Goal: Information Seeking & Learning: Understand process/instructions

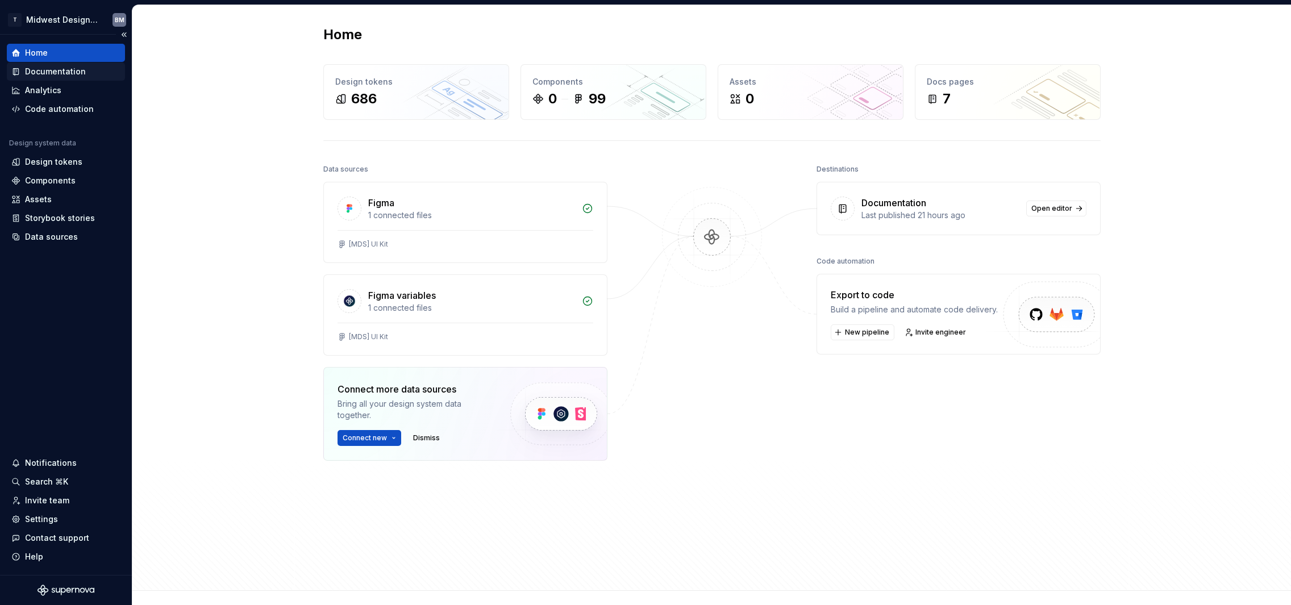
click at [70, 67] on div "Documentation" at bounding box center [55, 71] width 61 height 11
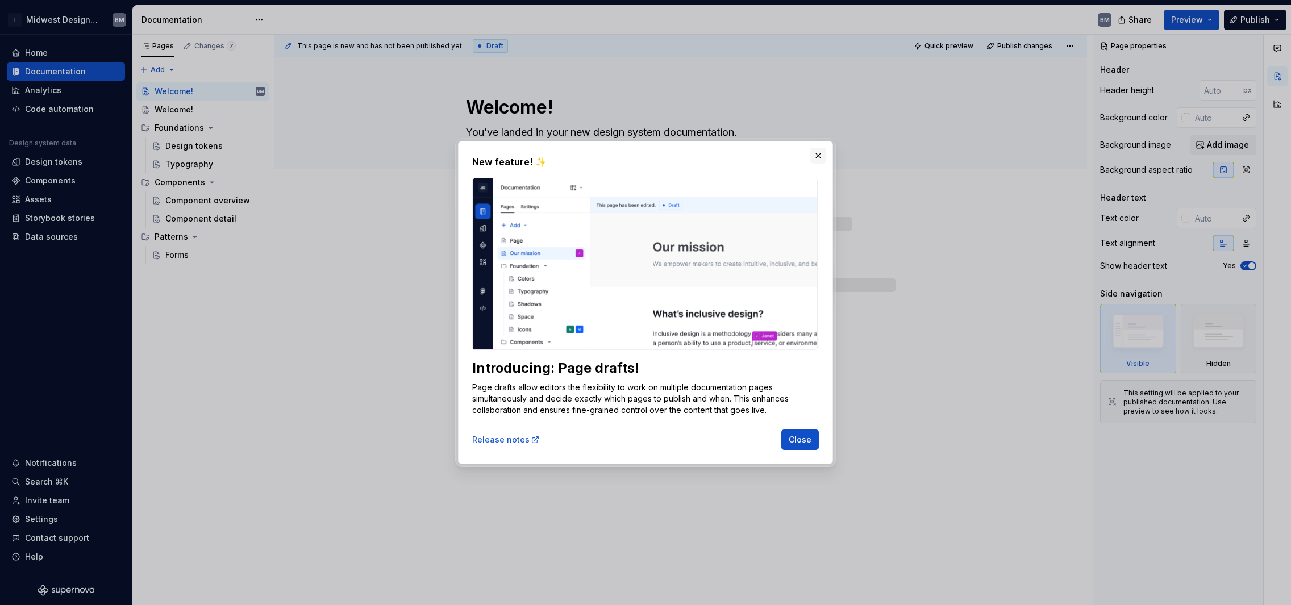
click at [817, 160] on button "button" at bounding box center [818, 156] width 16 height 16
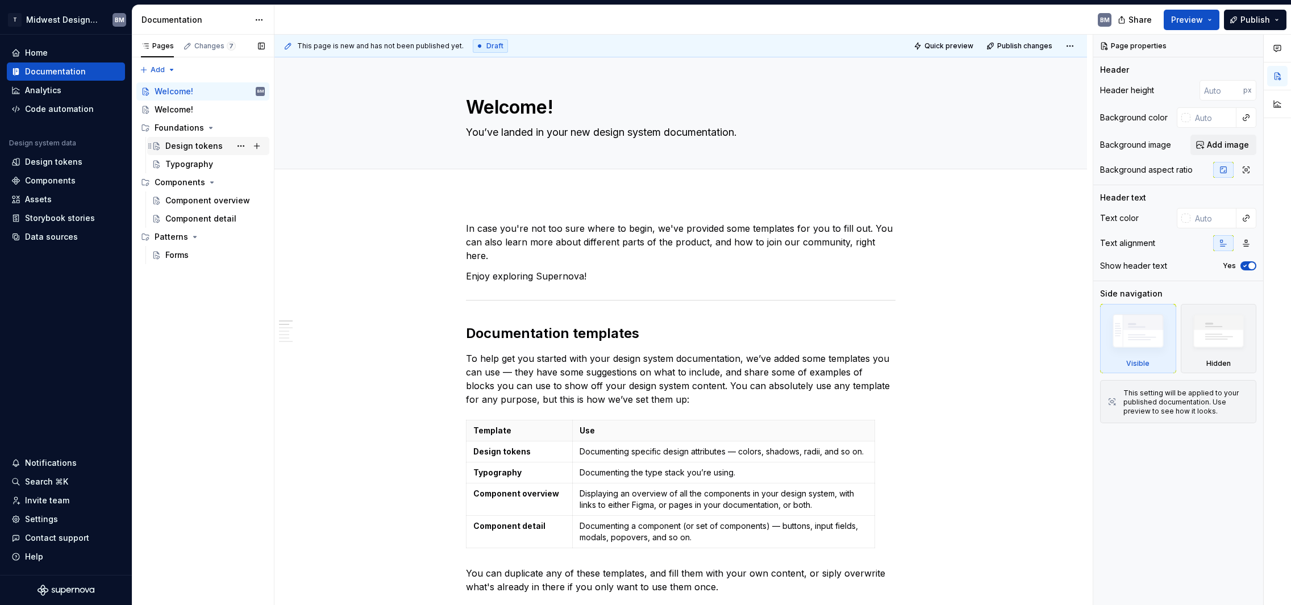
click at [216, 142] on div "Design tokens" at bounding box center [193, 145] width 57 height 11
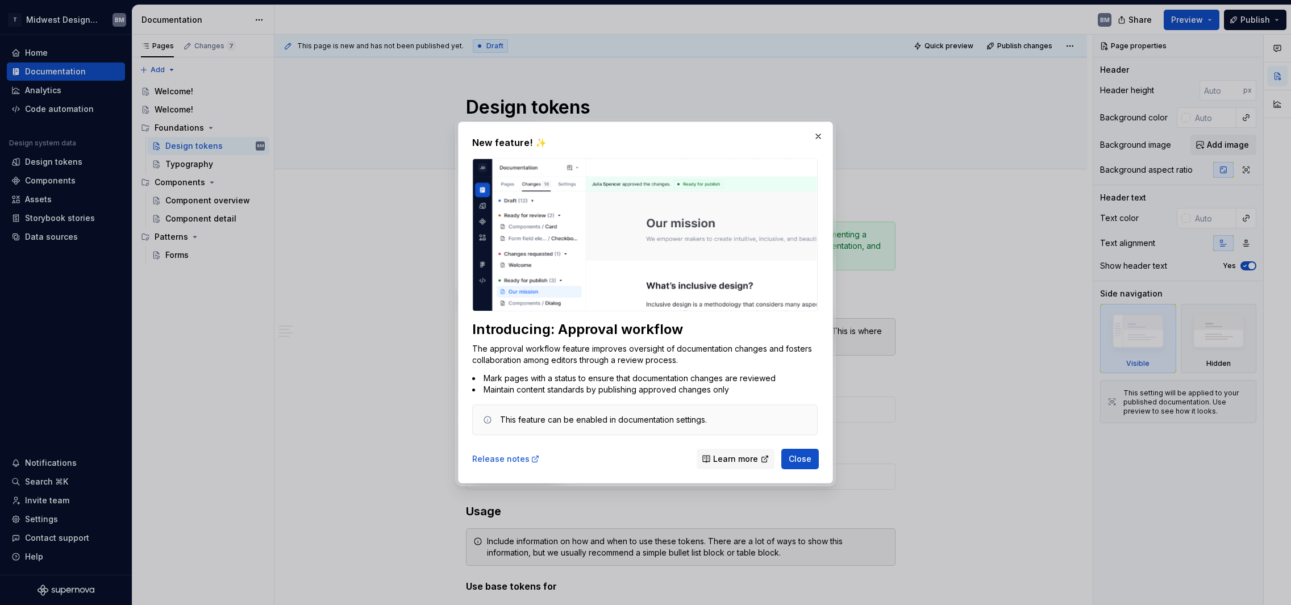
click at [812, 460] on button "Close" at bounding box center [799, 459] width 37 height 20
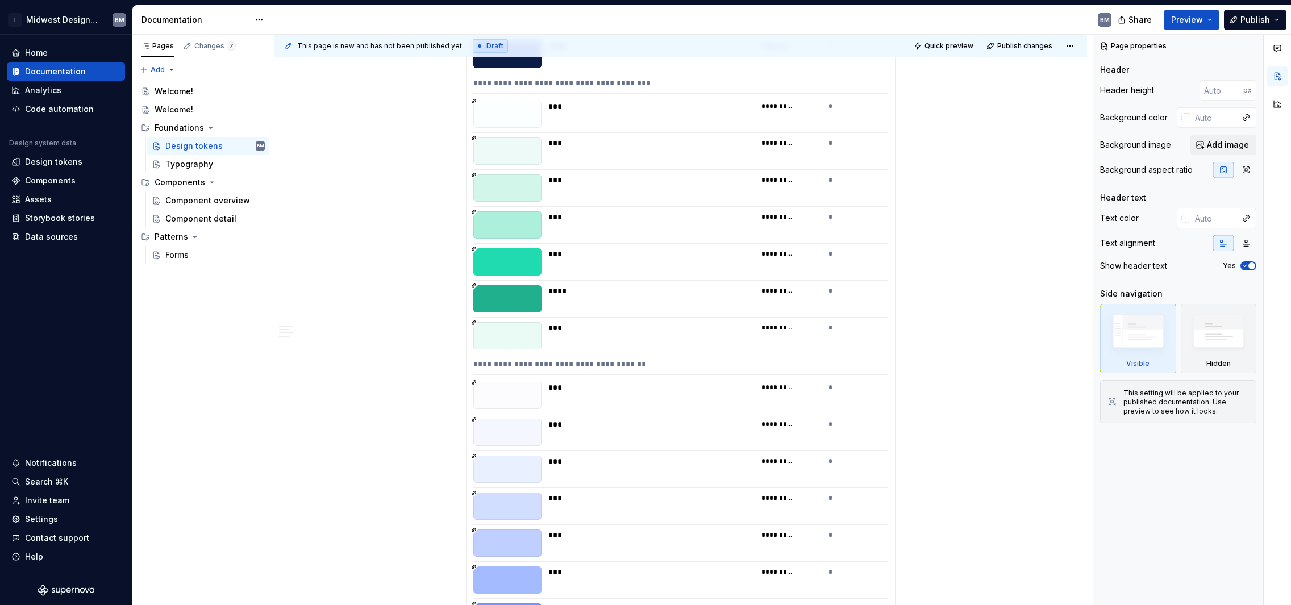
scroll to position [1077, 0]
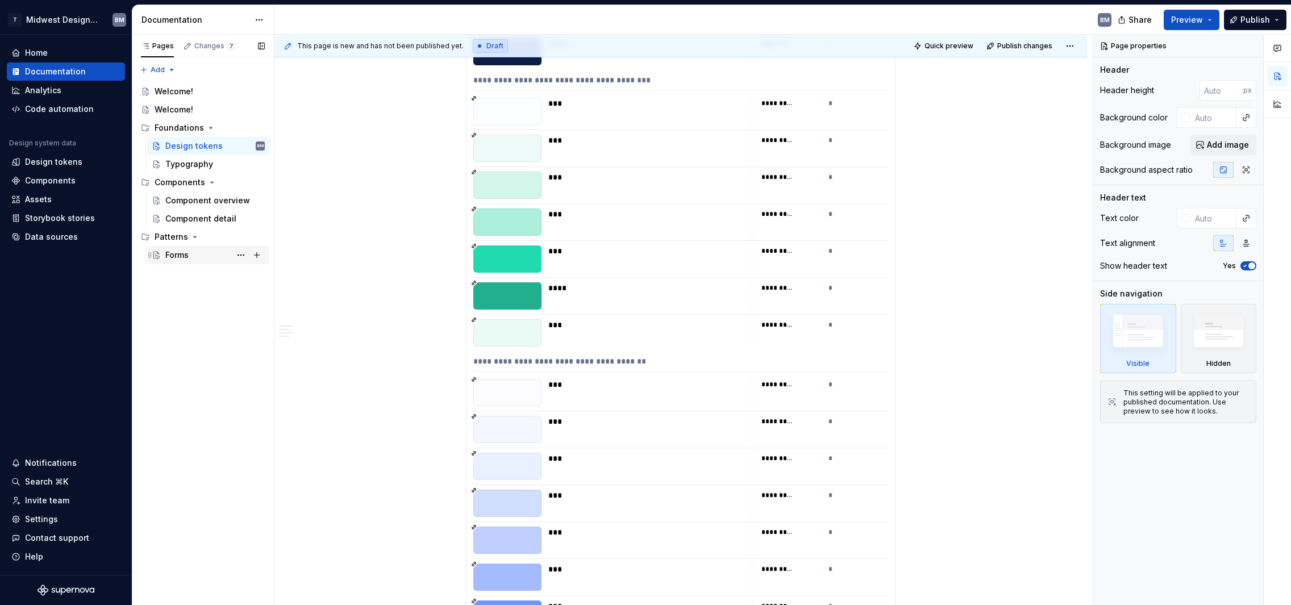
click at [201, 247] on div "Forms" at bounding box center [214, 255] width 99 height 16
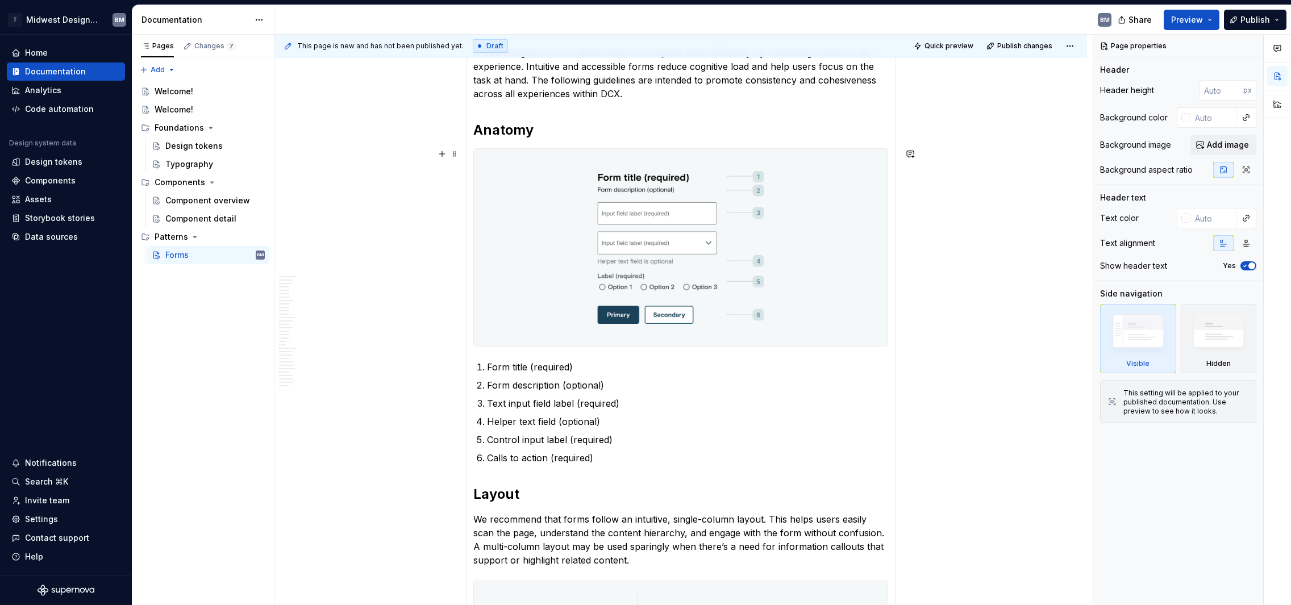
scroll to position [452, 0]
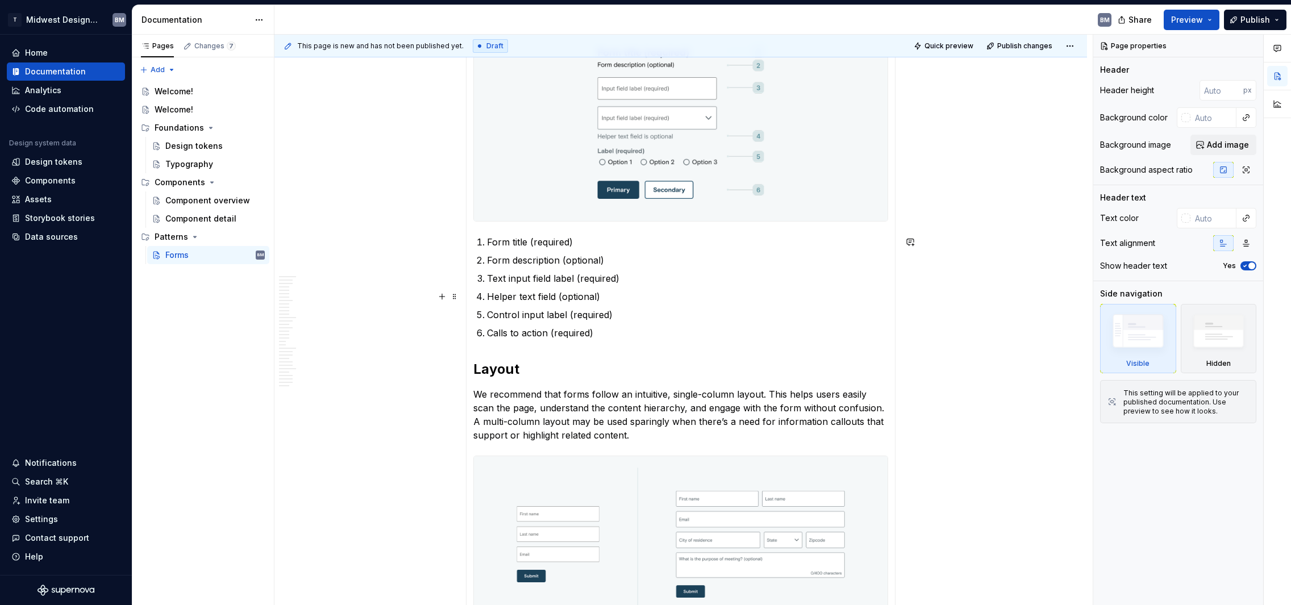
type textarea "*"
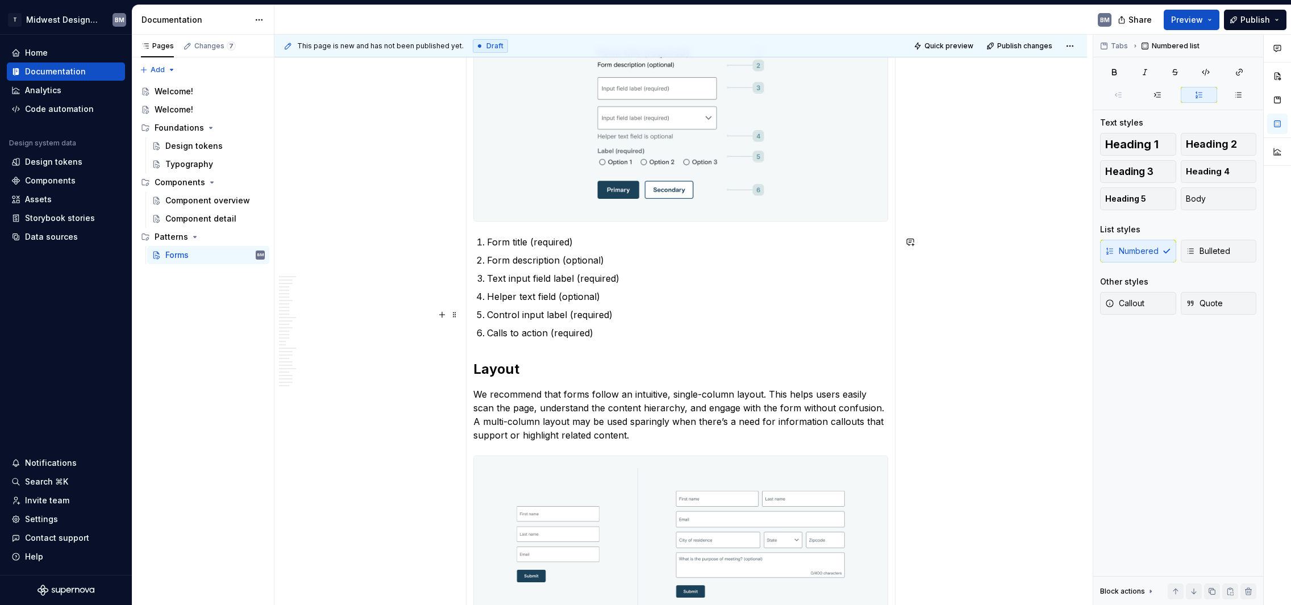
click at [553, 315] on p "Control input label (required)" at bounding box center [687, 315] width 401 height 14
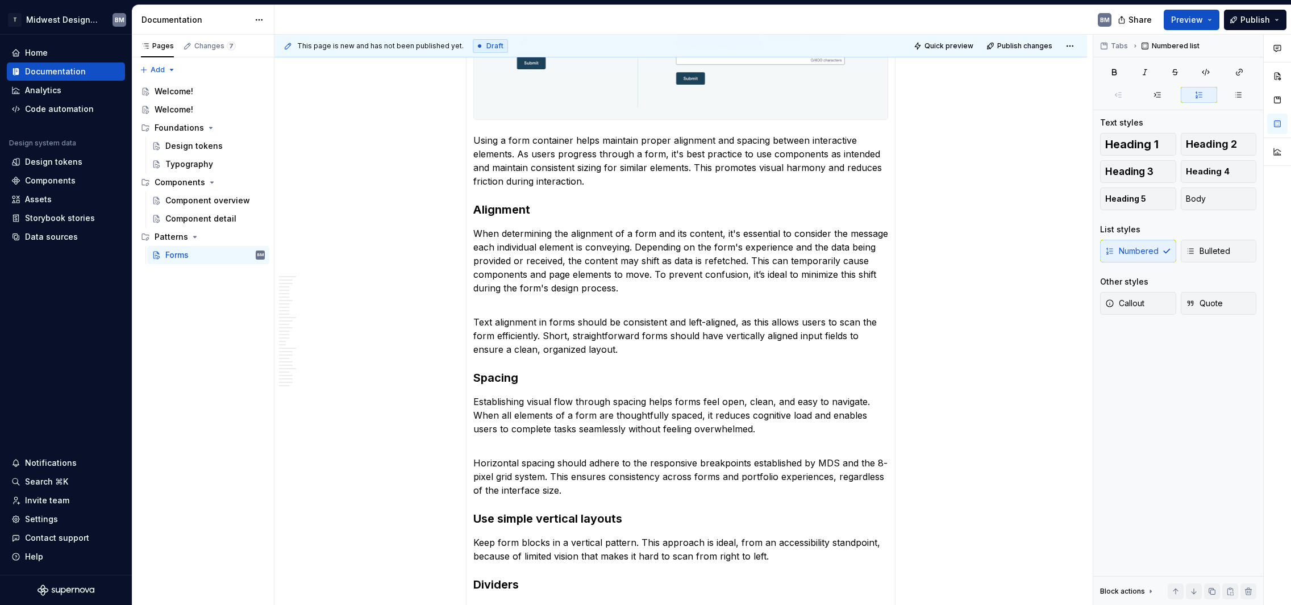
scroll to position [1174, 0]
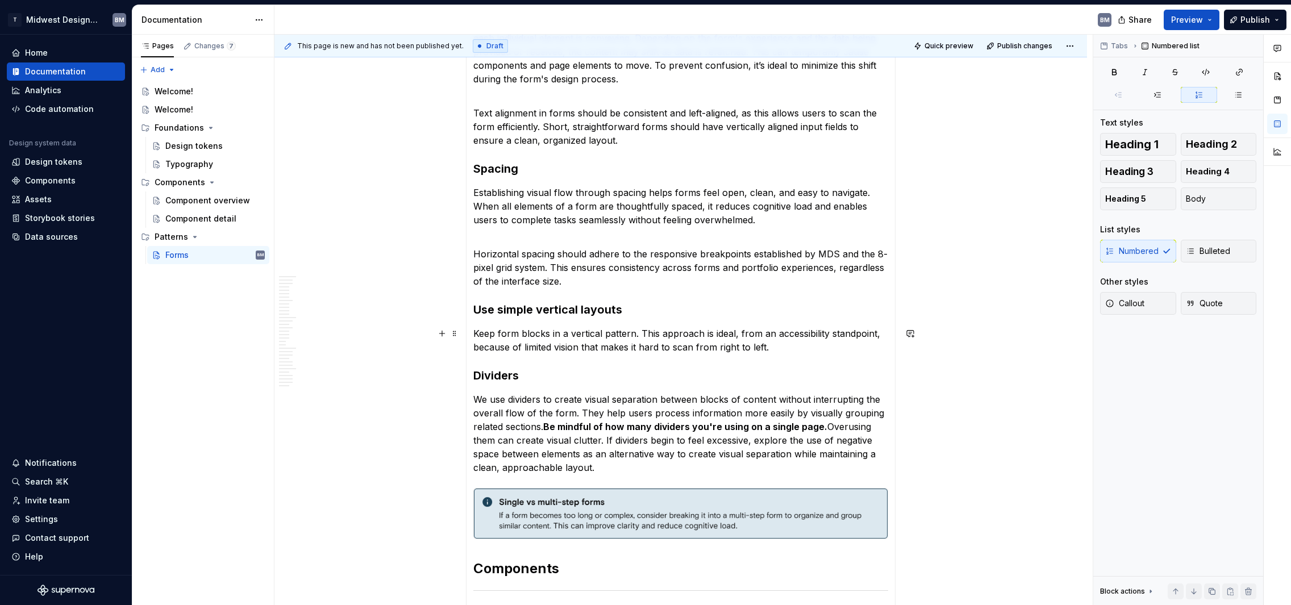
click at [568, 324] on section-item-column "Overview Forms are collections of controls and input types that users interact …" at bounding box center [680, 202] width 415 height 2231
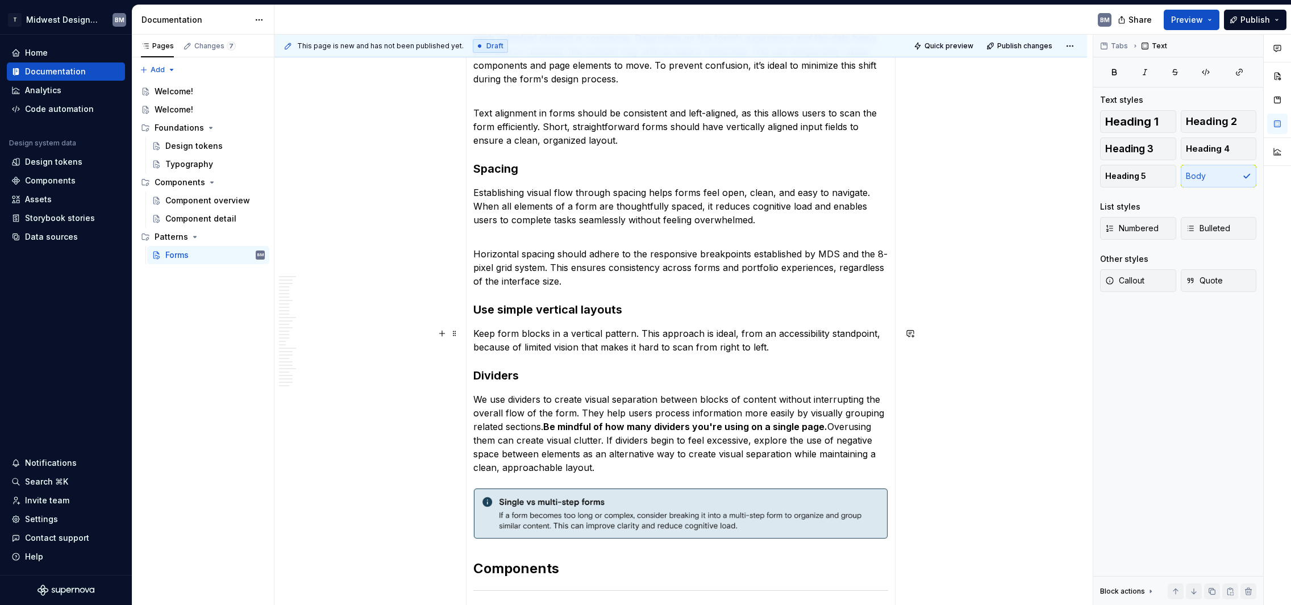
click at [562, 339] on p "Keep form blocks in a vertical pattern. This approach is ideal, from an accessi…" at bounding box center [680, 340] width 415 height 27
type textarea "*"
